Goal: Task Accomplishment & Management: Use online tool/utility

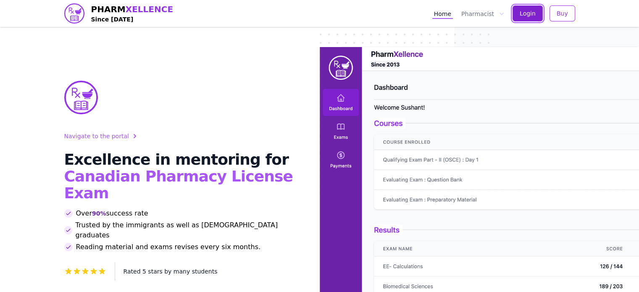
click at [535, 13] on span "Login" at bounding box center [528, 13] width 16 height 8
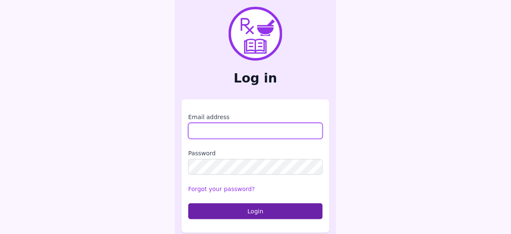
click at [222, 135] on input "Email address" at bounding box center [255, 131] width 134 height 16
type input "**********"
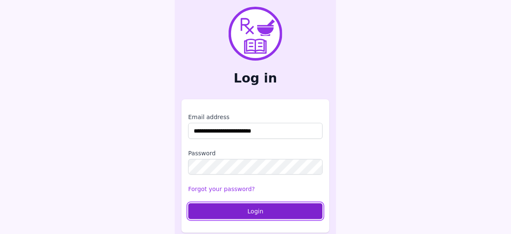
click at [240, 212] on button "Login" at bounding box center [255, 211] width 134 height 16
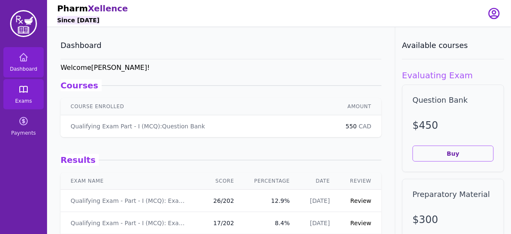
click at [13, 90] on link "Exams" at bounding box center [23, 94] width 40 height 30
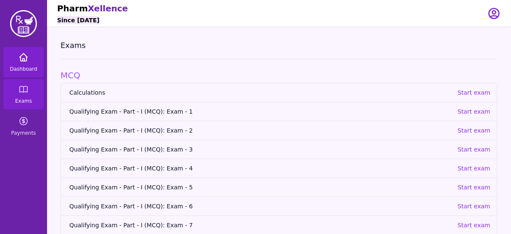
click at [26, 67] on span "Dashboard" at bounding box center [23, 69] width 27 height 7
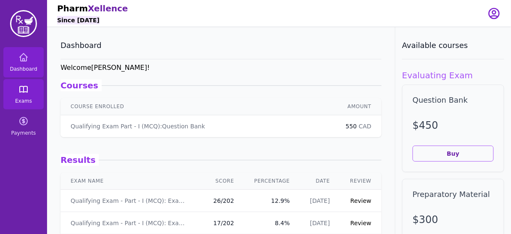
click at [16, 90] on link "Exams" at bounding box center [23, 94] width 40 height 30
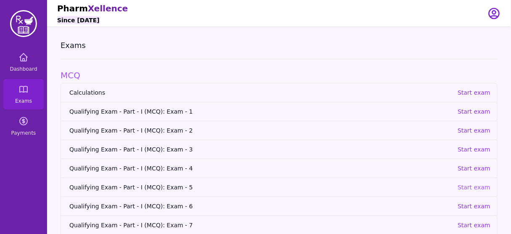
click at [475, 187] on p "Start exam" at bounding box center [474, 187] width 33 height 8
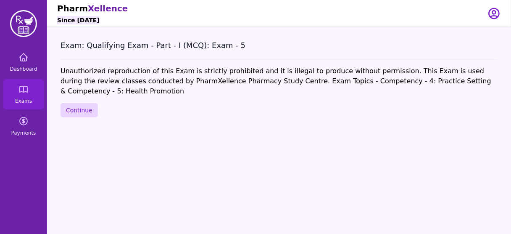
click at [79, 92] on div "Exam: Qualifying Exam - Part - I (MCQ): Exam - 5 Unauthorized reproduction of t…" at bounding box center [279, 144] width 464 height 234
click at [76, 103] on button "Continue" at bounding box center [79, 110] width 37 height 14
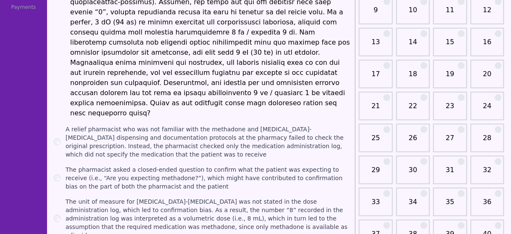
scroll to position [130, 0]
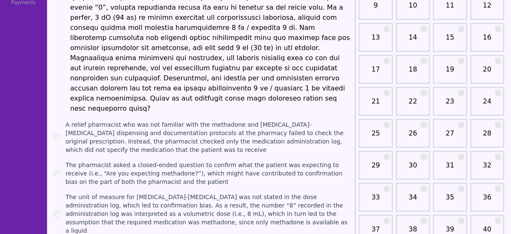
click at [416, 169] on link "30" at bounding box center [413, 168] width 29 height 17
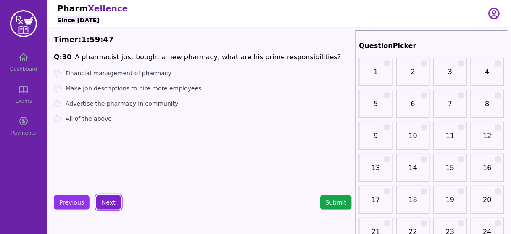
click at [104, 202] on button "Next" at bounding box center [108, 202] width 25 height 14
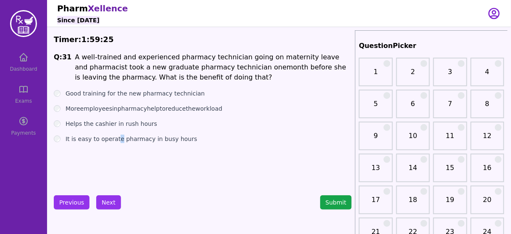
drag, startPoint x: 145, startPoint y: 106, endPoint x: 116, endPoint y: 171, distance: 71.4
click at [116, 171] on div "Q: 31 A well-trained and experienced pharmacy technician going on maternity lea…" at bounding box center [203, 115] width 298 height 126
click at [147, 171] on div "Q: 31 A well-trained and experienced pharmacy technician going on maternity lea…" at bounding box center [203, 115] width 298 height 126
click at [111, 94] on label "Good training for the new pharmacy technician" at bounding box center [136, 93] width 140 height 8
click at [111, 201] on button "Next" at bounding box center [108, 202] width 25 height 14
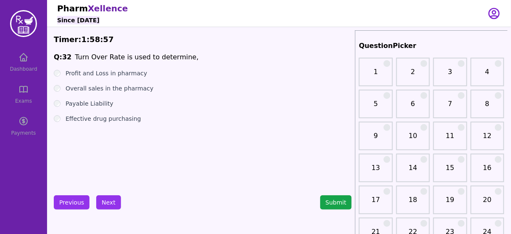
click at [110, 89] on label "Overall sales in the pharmacy" at bounding box center [110, 88] width 88 height 8
click at [110, 204] on button "Next" at bounding box center [108, 202] width 25 height 14
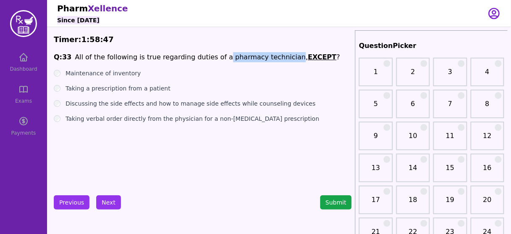
drag, startPoint x: 211, startPoint y: 58, endPoint x: 274, endPoint y: 59, distance: 62.2
click at [274, 59] on li "All of the following is true regarding duties of a pharmacy technician, EXCEPT ?" at bounding box center [207, 57] width 265 height 10
click at [113, 199] on button "Next" at bounding box center [108, 202] width 25 height 14
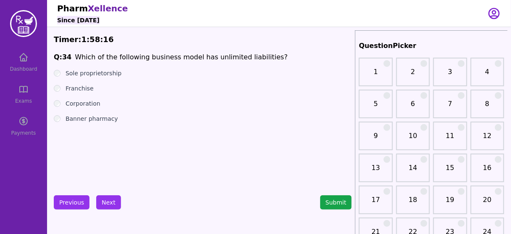
click at [89, 74] on label "Sole proprietorship" at bounding box center [94, 73] width 56 height 8
click at [109, 203] on button "Next" at bounding box center [108, 202] width 25 height 14
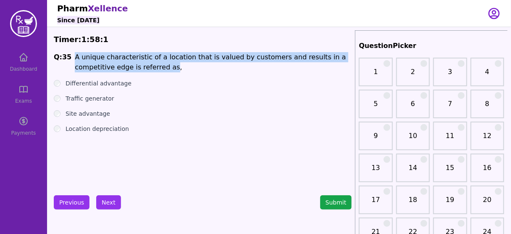
drag, startPoint x: 127, startPoint y: 68, endPoint x: 70, endPoint y: 59, distance: 57.4
click at [70, 59] on span "Q: 35 A unique characteristic of a location that is valued by customers and res…" at bounding box center [203, 62] width 298 height 20
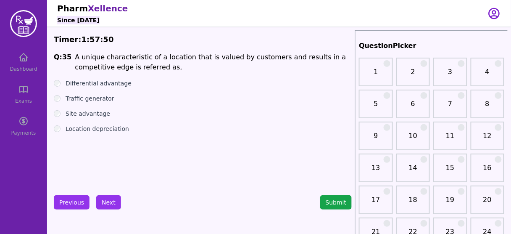
click at [87, 114] on label "Site advantage" at bounding box center [88, 113] width 45 height 8
click at [111, 198] on button "Next" at bounding box center [108, 202] width 25 height 14
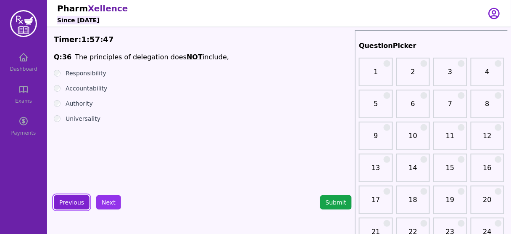
click at [68, 202] on button "Previous" at bounding box center [72, 202] width 36 height 14
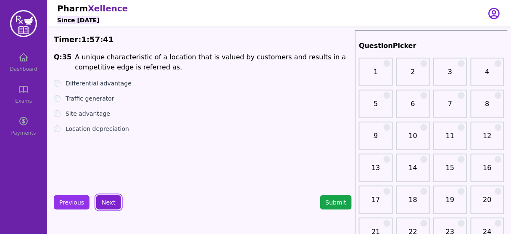
click at [104, 196] on button "Next" at bounding box center [108, 202] width 25 height 14
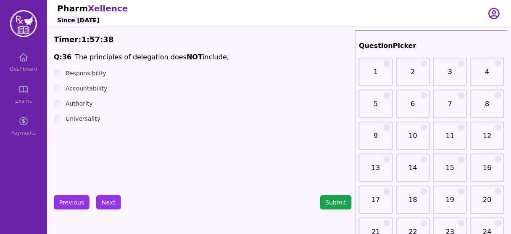
click at [140, 58] on li "The principles of delegation does NOT include," at bounding box center [152, 57] width 154 height 10
click at [94, 74] on label "Responsibility" at bounding box center [86, 73] width 41 height 8
click at [98, 90] on label "Accountability" at bounding box center [87, 88] width 42 height 8
click at [90, 106] on label "Authority" at bounding box center [79, 103] width 27 height 8
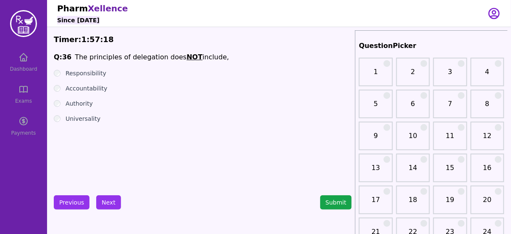
click at [76, 118] on label "Universality" at bounding box center [83, 118] width 35 height 8
drag, startPoint x: 125, startPoint y: 55, endPoint x: 211, endPoint y: 55, distance: 86.6
click at [211, 55] on span "Q: 36 The principles of delegation does NOT include," at bounding box center [203, 57] width 298 height 10
click at [158, 56] on li "The principles of delegation does NOT include," at bounding box center [152, 57] width 154 height 10
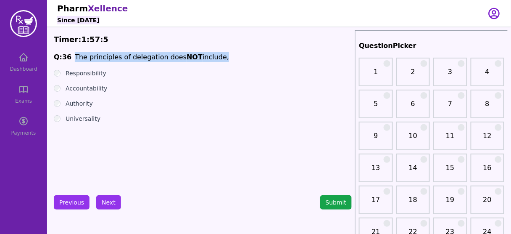
drag, startPoint x: 67, startPoint y: 58, endPoint x: 221, endPoint y: 55, distance: 153.8
click at [221, 55] on span "Q: 36 The principles of delegation does NOT include," at bounding box center [203, 57] width 298 height 10
click at [102, 201] on button "Next" at bounding box center [108, 202] width 25 height 14
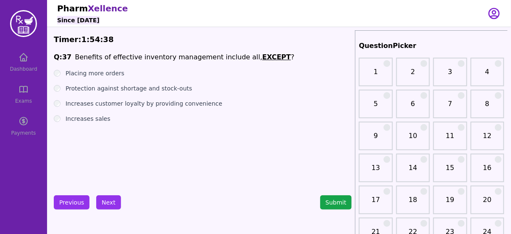
click at [134, 137] on div "Q: 37 Benefits of effective inventory management include all, EXCEPT ? Placing …" at bounding box center [203, 115] width 298 height 126
click at [109, 74] on label "Placing more orders" at bounding box center [95, 73] width 59 height 8
drag, startPoint x: 105, startPoint y: 195, endPoint x: 104, endPoint y: 200, distance: 5.9
click at [104, 200] on button "Next" at bounding box center [108, 202] width 25 height 14
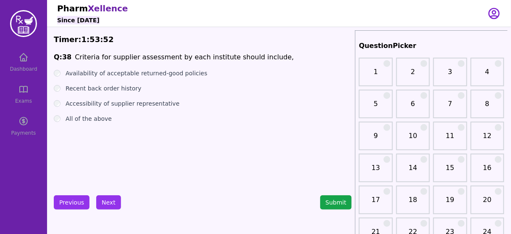
click at [87, 121] on label "All of the above" at bounding box center [89, 118] width 46 height 8
click at [103, 205] on button "Next" at bounding box center [108, 202] width 25 height 14
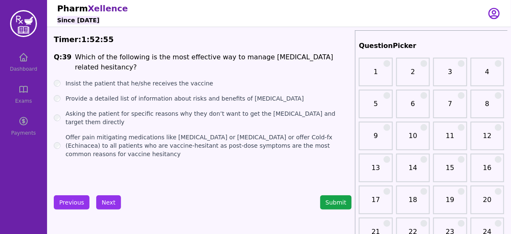
click at [194, 100] on label "Provide a detailed list of information about risks and benefits of [MEDICAL_DAT…" at bounding box center [185, 98] width 238 height 8
click at [109, 203] on button "Next" at bounding box center [108, 202] width 25 height 14
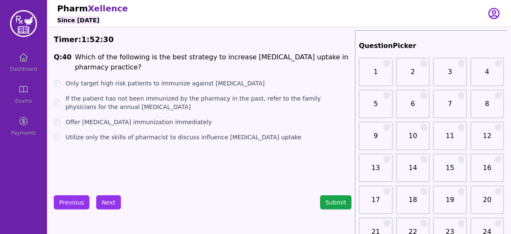
click at [140, 123] on label "Offer [MEDICAL_DATA] immunization immediately" at bounding box center [139, 122] width 146 height 8
click at [100, 199] on button "Next" at bounding box center [108, 202] width 25 height 14
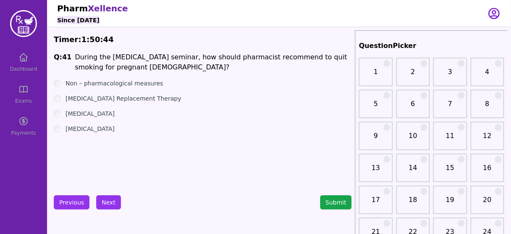
click at [106, 69] on li "During the [MEDICAL_DATA] seminar, how should pharmacist recommend to quit smok…" at bounding box center [213, 62] width 277 height 20
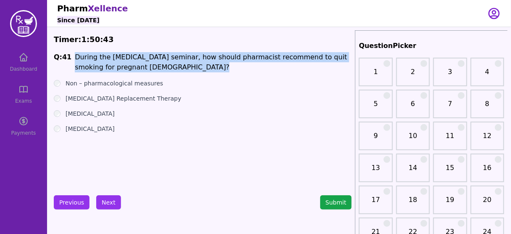
click at [106, 69] on li "During the [MEDICAL_DATA] seminar, how should pharmacist recommend to quit smok…" at bounding box center [213, 62] width 277 height 20
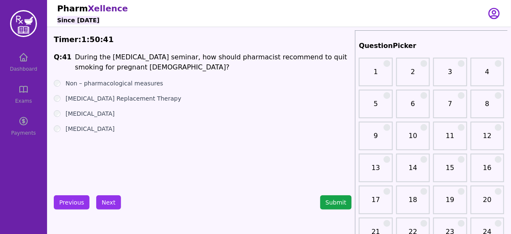
click at [106, 85] on label "Non – pharmacological measures" at bounding box center [115, 83] width 98 height 8
click at [105, 203] on button "Next" at bounding box center [108, 202] width 25 height 14
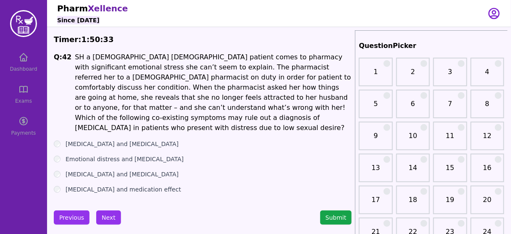
click at [90, 59] on li "SH a [DEMOGRAPHIC_DATA] [DEMOGRAPHIC_DATA] patient comes to pharmacy with signi…" at bounding box center [213, 92] width 277 height 81
click at [197, 117] on li "SH a [DEMOGRAPHIC_DATA] [DEMOGRAPHIC_DATA] patient comes to pharmacy with signi…" at bounding box center [213, 92] width 277 height 81
click at [180, 110] on li "SH a [DEMOGRAPHIC_DATA] [DEMOGRAPHIC_DATA] patient comes to pharmacy with signi…" at bounding box center [213, 92] width 277 height 81
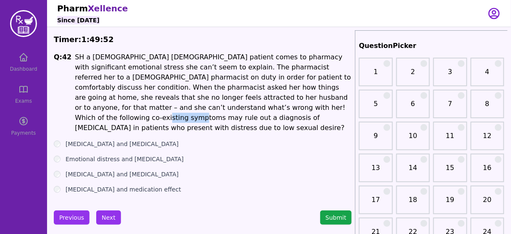
click at [180, 110] on li "SH a [DEMOGRAPHIC_DATA] [DEMOGRAPHIC_DATA] patient comes to pharmacy with signi…" at bounding box center [213, 92] width 277 height 81
click at [132, 170] on label "[MEDICAL_DATA] and [MEDICAL_DATA]" at bounding box center [122, 174] width 113 height 8
click at [103, 211] on button "Next" at bounding box center [108, 217] width 25 height 14
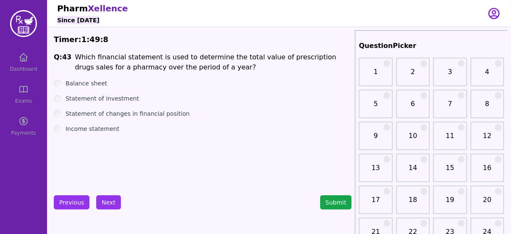
click at [116, 96] on label "Statement of investment" at bounding box center [103, 98] width 74 height 8
click at [108, 204] on button "Next" at bounding box center [108, 202] width 25 height 14
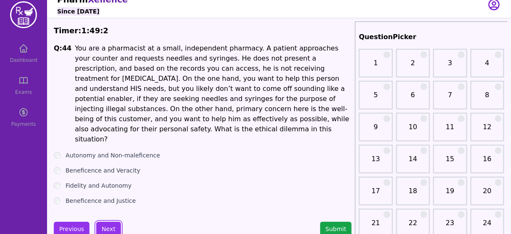
scroll to position [10, 0]
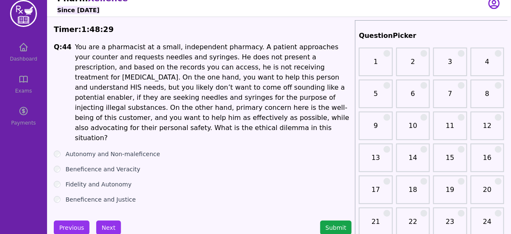
click at [208, 115] on li "You are a pharmacist at a small, independent pharmacy. A patient approaches you…" at bounding box center [213, 92] width 277 height 101
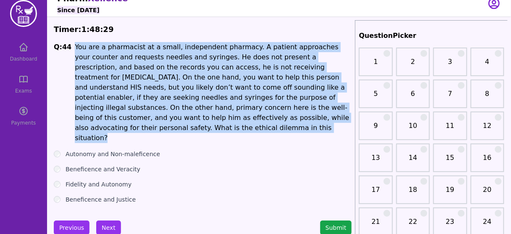
click at [208, 115] on li "You are a pharmacist at a small, independent pharmacy. A patient approaches you…" at bounding box center [213, 92] width 277 height 101
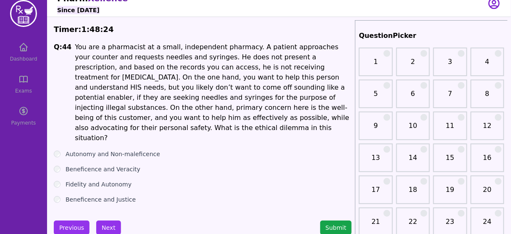
click at [120, 150] on label "Autonomy and Non-maleficence" at bounding box center [113, 154] width 95 height 8
click at [108, 220] on button "Next" at bounding box center [108, 227] width 25 height 14
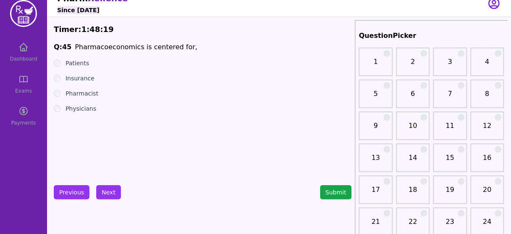
click at [113, 50] on li "Pharmacoeconomics is centered for," at bounding box center [136, 47] width 123 height 10
click at [80, 79] on label "Insurance" at bounding box center [80, 78] width 29 height 8
click at [104, 190] on button "Next" at bounding box center [108, 192] width 25 height 14
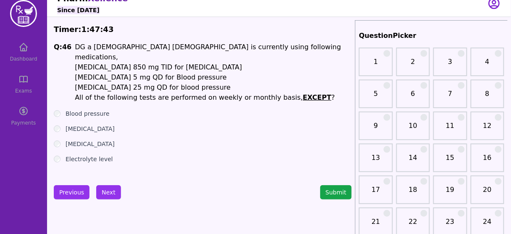
click at [92, 155] on label "Electrolyte level" at bounding box center [89, 159] width 47 height 8
click at [105, 190] on button "Next" at bounding box center [108, 192] width 25 height 14
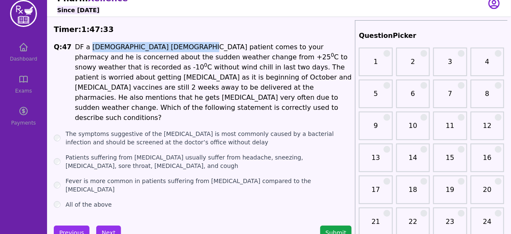
drag, startPoint x: 88, startPoint y: 46, endPoint x: 178, endPoint y: 50, distance: 90.5
click at [178, 50] on li "DF a [DEMOGRAPHIC_DATA] [DEMOGRAPHIC_DATA] patient comes to your pharmacy and h…" at bounding box center [213, 82] width 277 height 81
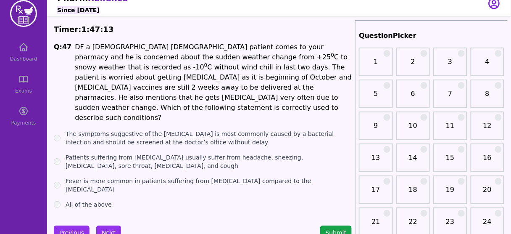
click at [166, 97] on li "DF a [DEMOGRAPHIC_DATA] [DEMOGRAPHIC_DATA] patient comes to your pharmacy and h…" at bounding box center [213, 82] width 277 height 81
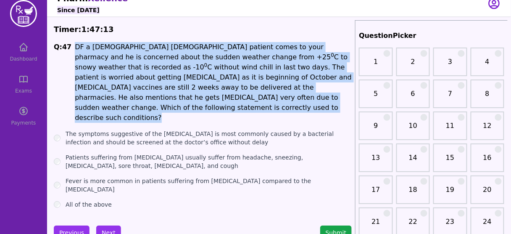
click at [166, 97] on li "DF a [DEMOGRAPHIC_DATA] [DEMOGRAPHIC_DATA] patient comes to your pharmacy and h…" at bounding box center [213, 82] width 277 height 81
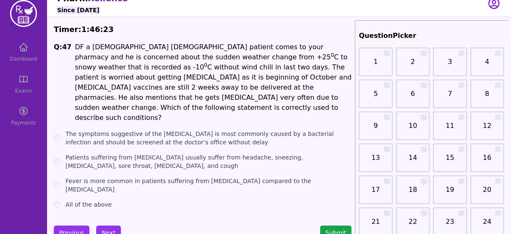
click at [103, 153] on label "Patients suffering from [MEDICAL_DATA] usually suffer from headache, sneezing, …" at bounding box center [209, 161] width 286 height 17
click at [194, 165] on ul "The symptoms suggestive of the [MEDICAL_DATA] is most commonly caused by a bact…" at bounding box center [203, 168] width 298 height 79
click at [172, 177] on label "Fever is more common in patients suffering from [MEDICAL_DATA] compared to the …" at bounding box center [209, 185] width 286 height 17
click at [104, 225] on button "Next" at bounding box center [108, 232] width 25 height 14
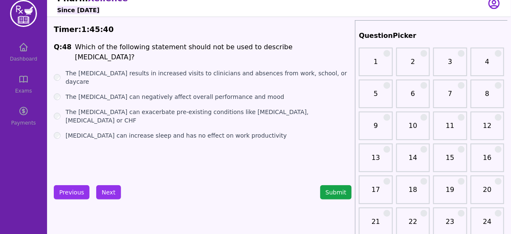
click at [142, 131] on label "[MEDICAL_DATA] can increase sleep and has no effect on work productivity" at bounding box center [177, 135] width 222 height 8
click at [108, 191] on button "Next" at bounding box center [108, 192] width 25 height 14
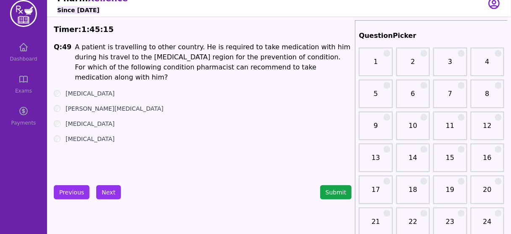
click at [74, 89] on label "[MEDICAL_DATA]" at bounding box center [90, 93] width 49 height 8
click at [105, 188] on button "Next" at bounding box center [108, 192] width 25 height 14
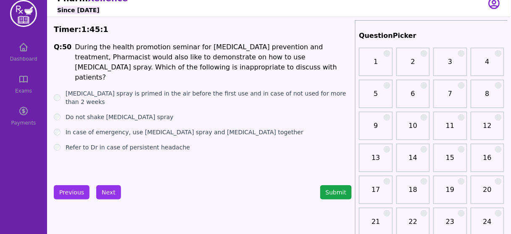
click at [183, 89] on label "[MEDICAL_DATA] spray is primed in the air before the first use and in case of n…" at bounding box center [209, 97] width 286 height 17
click at [171, 128] on label "In case of emergency, use [MEDICAL_DATA] spray and [MEDICAL_DATA] together" at bounding box center [185, 132] width 238 height 8
click at [104, 190] on button "Next" at bounding box center [108, 192] width 25 height 14
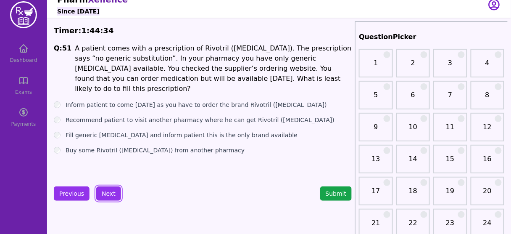
scroll to position [9, 0]
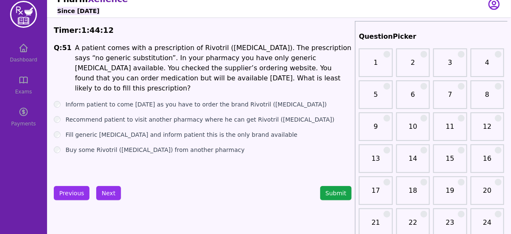
click at [166, 130] on label "Fill generic [MEDICAL_DATA] and inform patient this is the only brand available" at bounding box center [182, 134] width 232 height 8
click at [107, 192] on button "Next" at bounding box center [108, 193] width 25 height 14
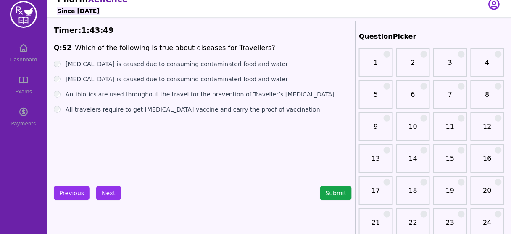
click at [156, 151] on div "Q: 52 Which of the following is true about diseases for Travellers? [MEDICAL_DA…" at bounding box center [203, 106] width 298 height 126
click at [175, 62] on label "[MEDICAL_DATA] is caused due to consuming contaminated food and water" at bounding box center [177, 64] width 223 height 8
click at [103, 190] on button "Next" at bounding box center [108, 193] width 25 height 14
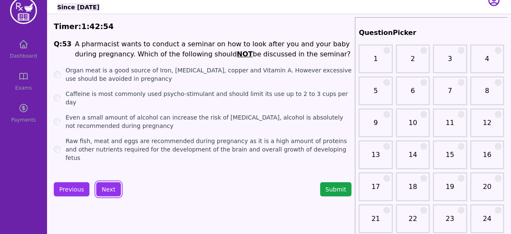
scroll to position [13, 0]
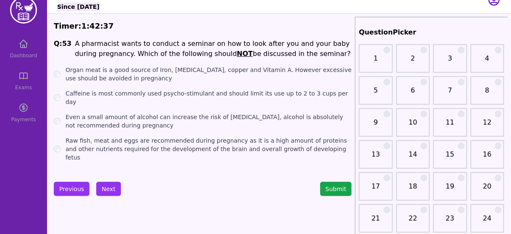
click at [98, 73] on label "Organ meat is a good source of Iron, [MEDICAL_DATA], copper and Vitamin A. Howe…" at bounding box center [209, 74] width 286 height 17
click at [113, 95] on label "Caffeine is most commonly used psycho-stimulant and should limit its use up to …" at bounding box center [209, 97] width 286 height 17
click at [137, 136] on label "Raw fish, meat and eggs are recommended during pregnancy as it is a high amount…" at bounding box center [209, 148] width 286 height 25
click at [113, 186] on button "Next" at bounding box center [108, 189] width 25 height 14
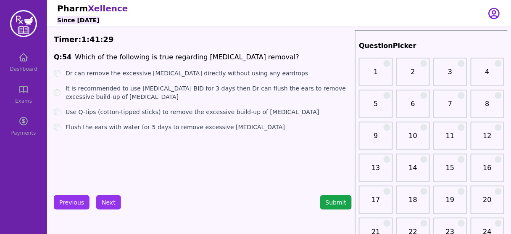
click at [153, 71] on label "Dr can remove the excessive [MEDICAL_DATA] directly without using any eardrops" at bounding box center [187, 73] width 243 height 8
click at [183, 91] on label "It is recommended to use [MEDICAL_DATA] BID for 3 days then Dr can flush the ea…" at bounding box center [209, 92] width 286 height 17
click at [221, 75] on label "Dr can remove the excessive [MEDICAL_DATA] directly without using any eardrops" at bounding box center [187, 73] width 243 height 8
click at [179, 88] on label "It is recommended to use [MEDICAL_DATA] BID for 3 days then Dr can flush the ea…" at bounding box center [209, 92] width 286 height 17
click at [112, 204] on button "Next" at bounding box center [108, 202] width 25 height 14
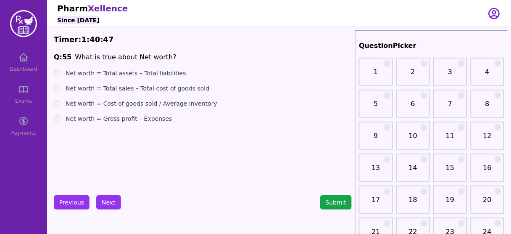
click at [68, 76] on label "Net worth = Total assets – Total liabilities" at bounding box center [126, 73] width 121 height 8
click at [111, 198] on button "Next" at bounding box center [108, 202] width 25 height 14
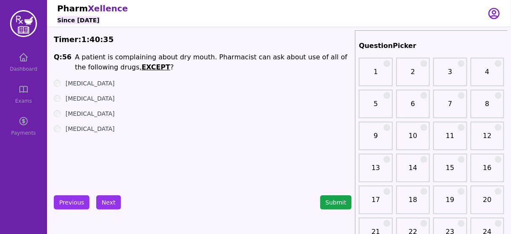
click at [86, 98] on label "[MEDICAL_DATA]" at bounding box center [90, 98] width 49 height 8
click at [113, 205] on button "Next" at bounding box center [108, 202] width 25 height 14
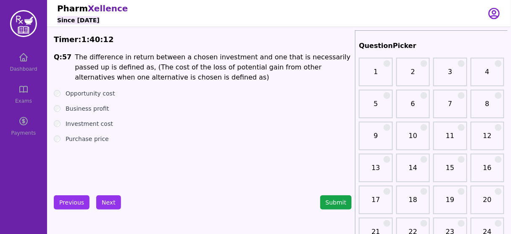
click at [98, 92] on label "Opportunity cost" at bounding box center [91, 93] width 50 height 8
click at [108, 198] on button "Next" at bounding box center [108, 202] width 25 height 14
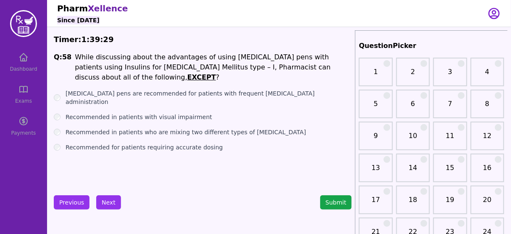
click at [182, 89] on label "[MEDICAL_DATA] pens are recommended for patients with frequent [MEDICAL_DATA] a…" at bounding box center [209, 97] width 286 height 17
click at [166, 113] on label "Recommended in patients with visual impairment" at bounding box center [139, 117] width 147 height 8
click at [203, 128] on label "Recommended in patients who are mixing two different types of [MEDICAL_DATA]" at bounding box center [186, 132] width 241 height 8
click at [108, 204] on button "Next" at bounding box center [108, 202] width 25 height 14
click at [162, 128] on label "Different cartridges of different manufacturers can be used in the same pen" at bounding box center [178, 132] width 224 height 8
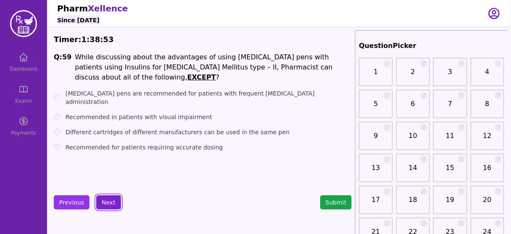
click at [108, 198] on button "Next" at bounding box center [108, 202] width 25 height 14
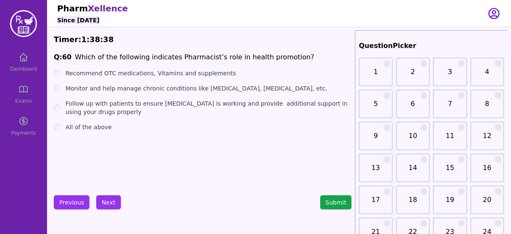
click at [91, 125] on label "All of the above" at bounding box center [89, 127] width 46 height 8
click at [330, 198] on button "Submit" at bounding box center [336, 202] width 32 height 14
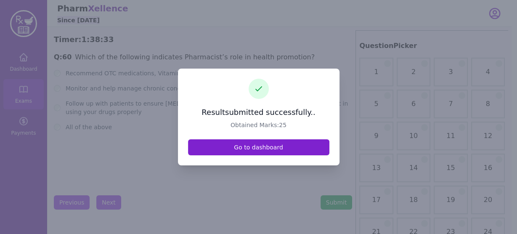
click at [261, 150] on link "Go to dashboard" at bounding box center [258, 147] width 141 height 16
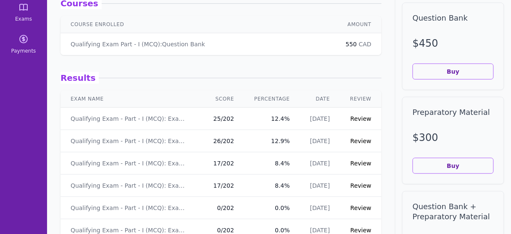
scroll to position [86, 0]
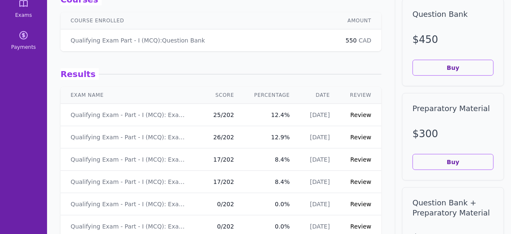
click at [356, 136] on link "Review" at bounding box center [361, 137] width 21 height 7
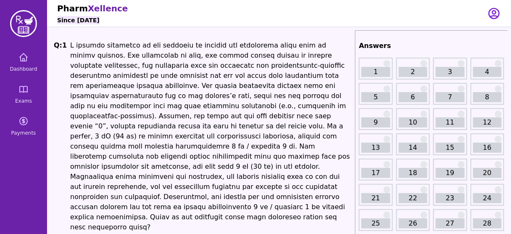
scroll to position [86, 0]
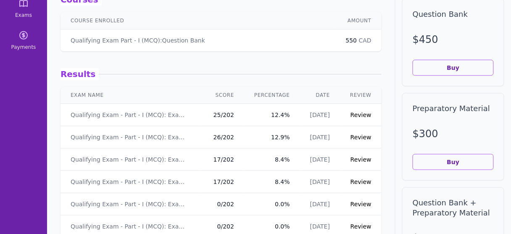
click at [358, 113] on link "Review" at bounding box center [361, 114] width 21 height 7
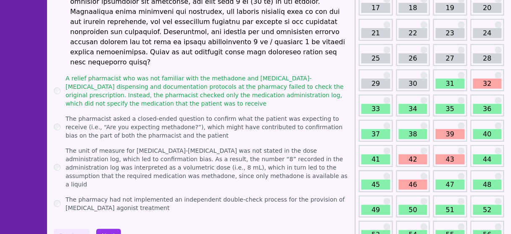
scroll to position [166, 0]
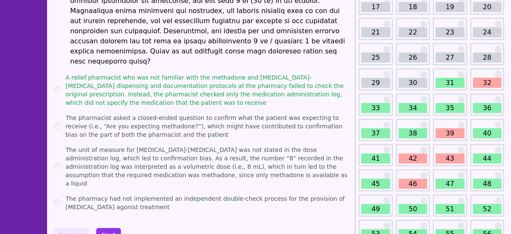
click at [484, 82] on link "32" at bounding box center [487, 83] width 29 height 10
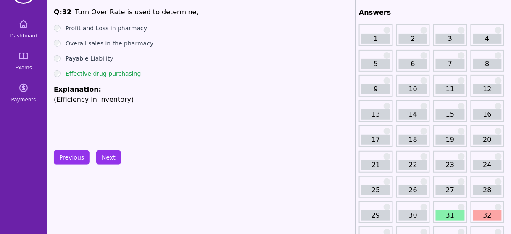
scroll to position [20, 0]
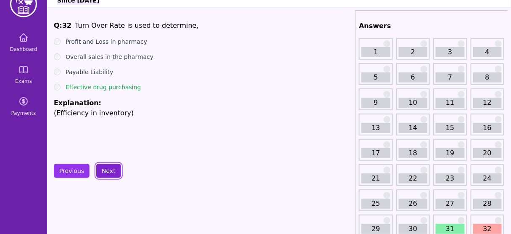
click at [106, 171] on button "Next" at bounding box center [108, 170] width 25 height 14
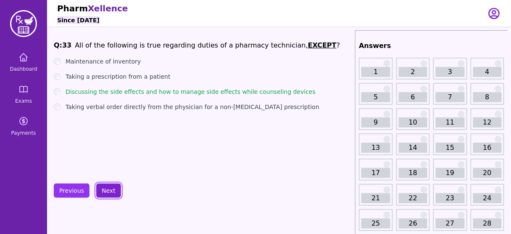
click at [99, 186] on button "Next" at bounding box center [108, 190] width 25 height 14
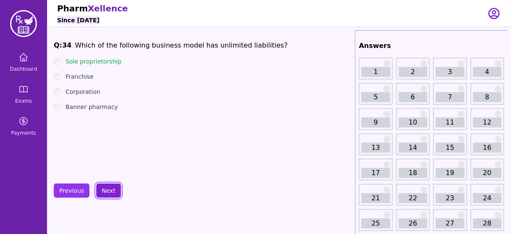
click at [99, 186] on button "Next" at bounding box center [108, 190] width 25 height 14
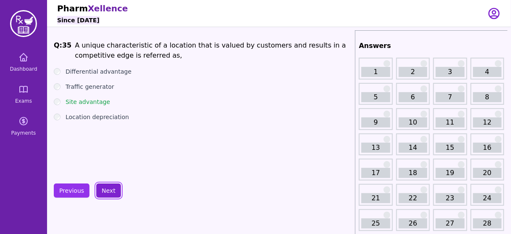
click at [99, 186] on button "Next" at bounding box center [108, 190] width 25 height 14
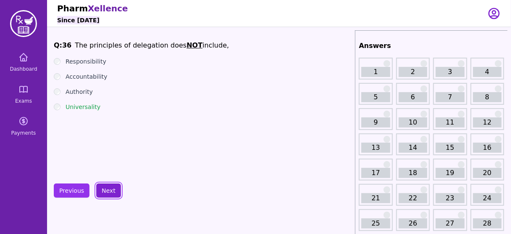
click at [99, 186] on button "Next" at bounding box center [108, 190] width 25 height 14
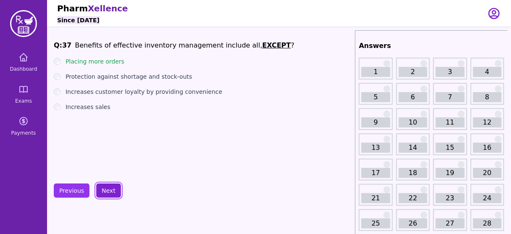
click at [99, 186] on button "Next" at bounding box center [108, 190] width 25 height 14
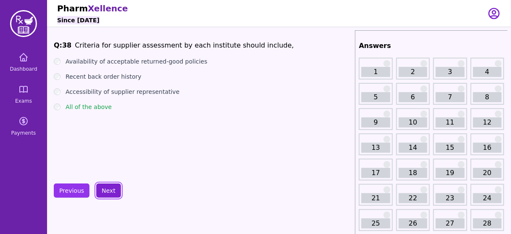
click at [99, 186] on button "Next" at bounding box center [108, 190] width 25 height 14
